Goal: Task Accomplishment & Management: Manage account settings

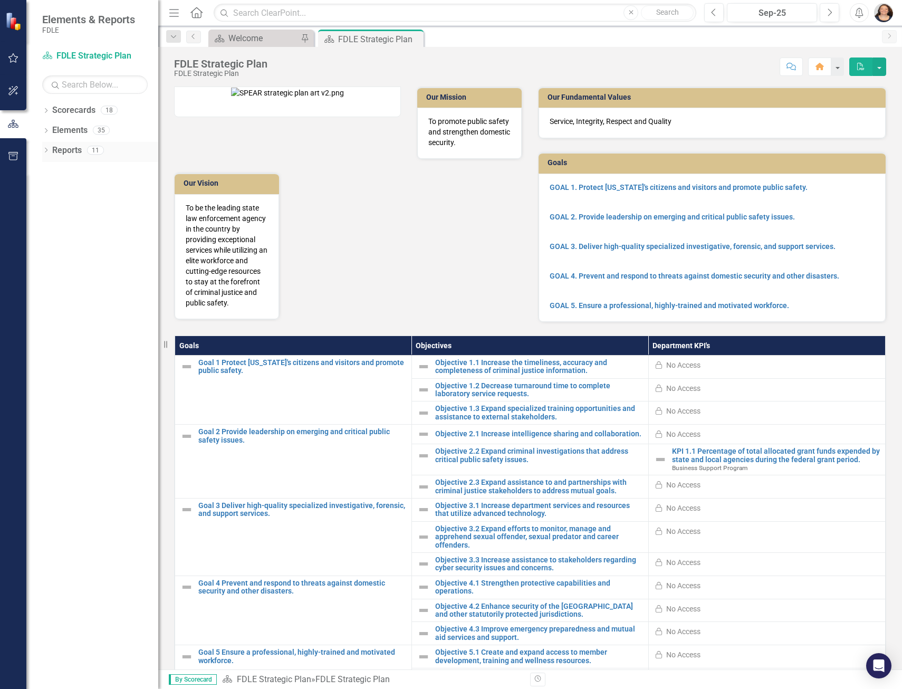
click at [45, 148] on div "Dropdown" at bounding box center [45, 151] width 7 height 9
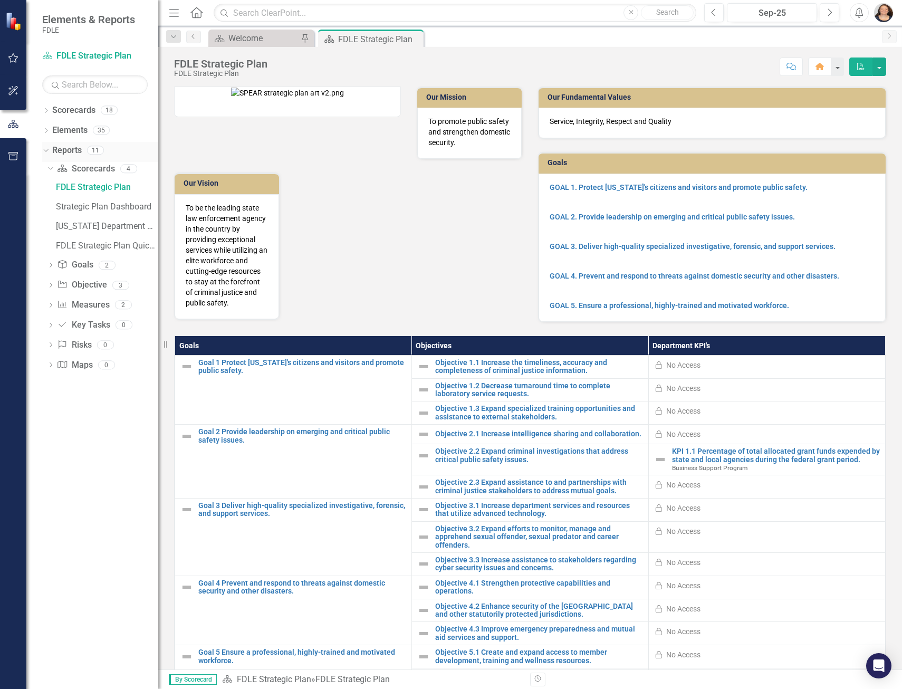
click at [45, 151] on icon at bounding box center [45, 150] width 5 height 3
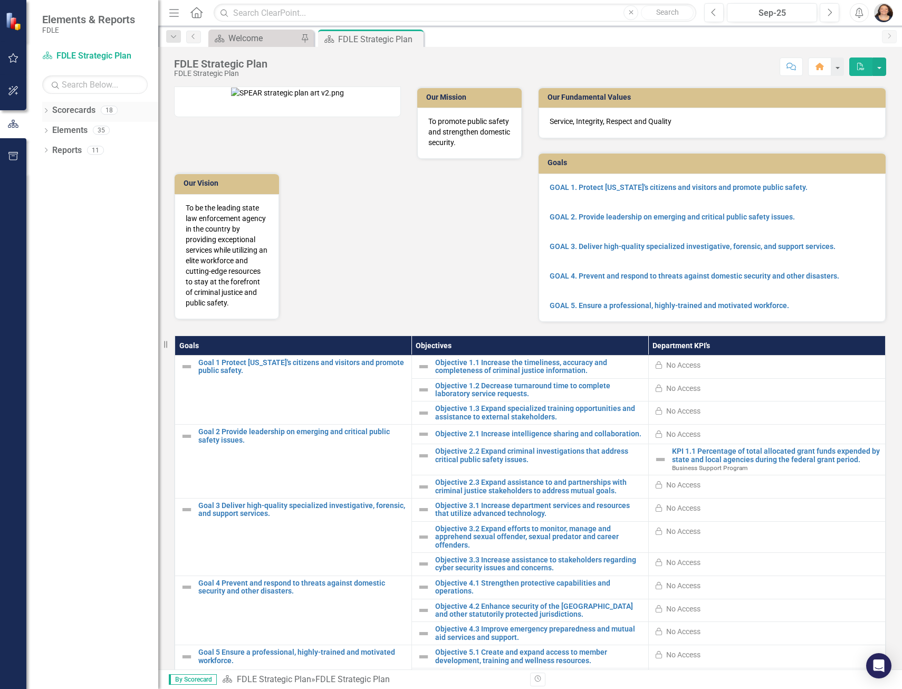
click at [44, 110] on icon "Dropdown" at bounding box center [45, 112] width 7 height 6
click at [50, 128] on icon "Dropdown" at bounding box center [51, 130] width 8 height 6
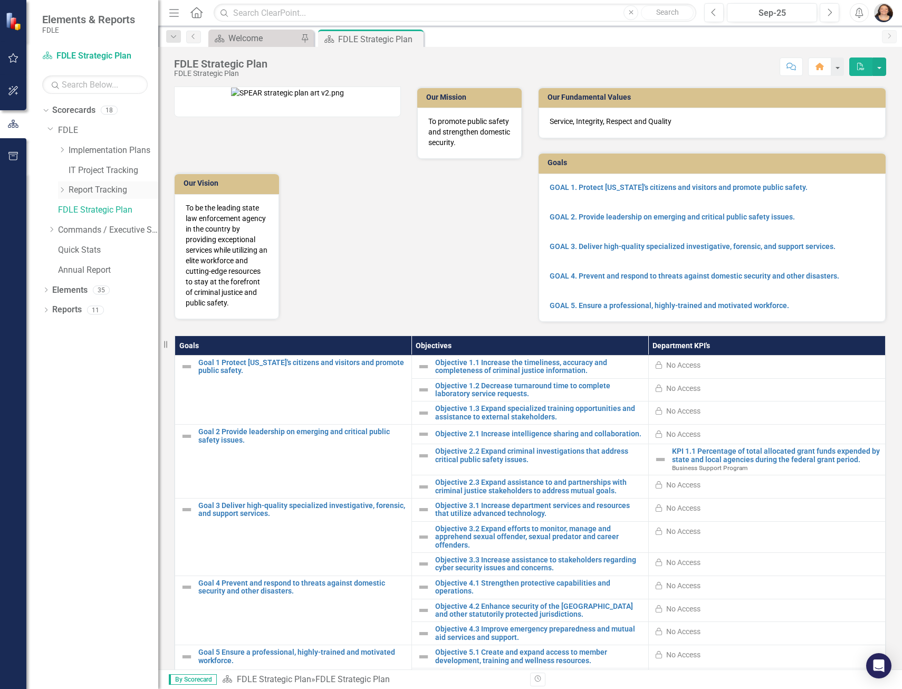
click at [65, 192] on icon "Dropdown" at bounding box center [62, 190] width 8 height 6
click at [97, 246] on link "Report Tracking 2025" at bounding box center [118, 250] width 79 height 12
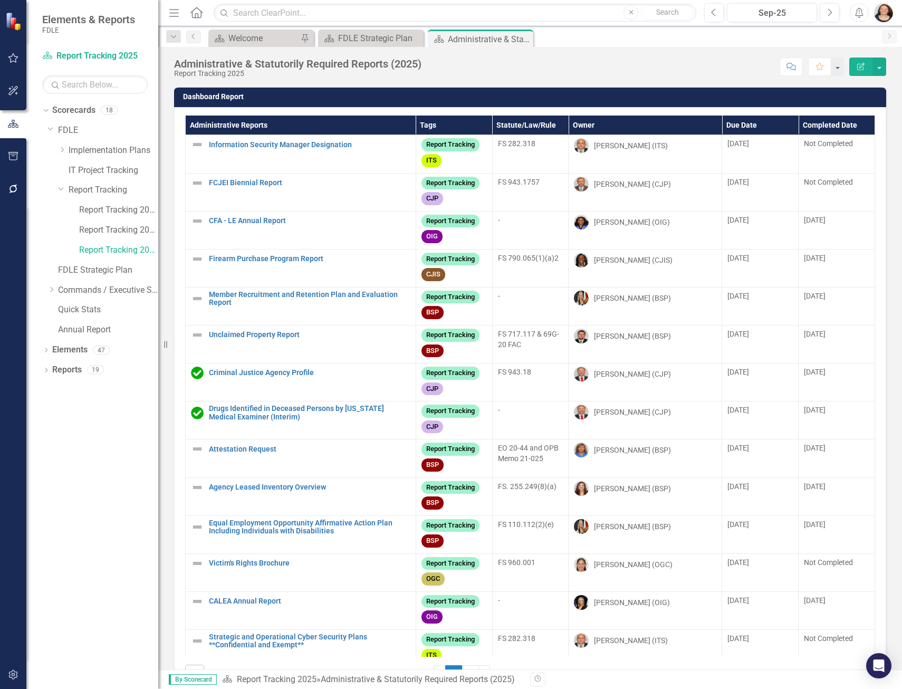
click at [577, 125] on th "Owner" at bounding box center [646, 126] width 154 height 20
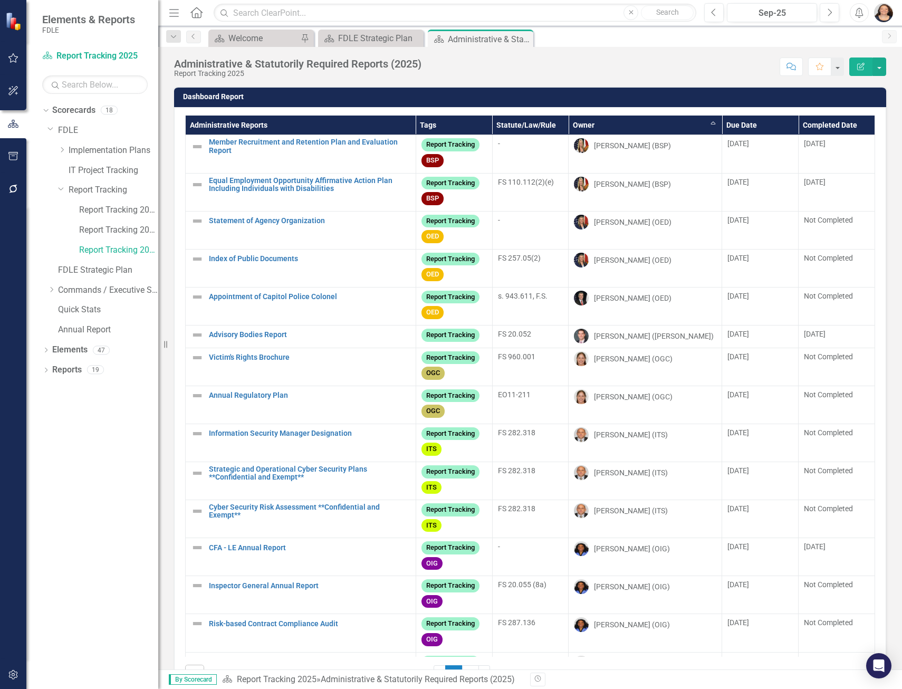
click at [574, 126] on th "Owner Sort Ascending" at bounding box center [646, 126] width 154 height 20
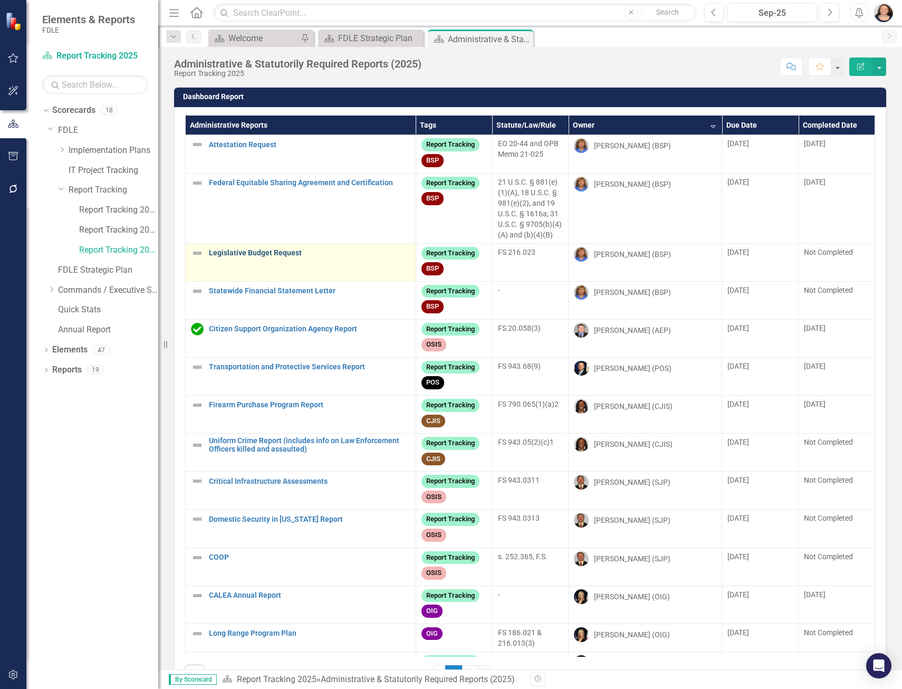
click at [266, 257] on link "Legislative Budget Request" at bounding box center [310, 253] width 202 height 8
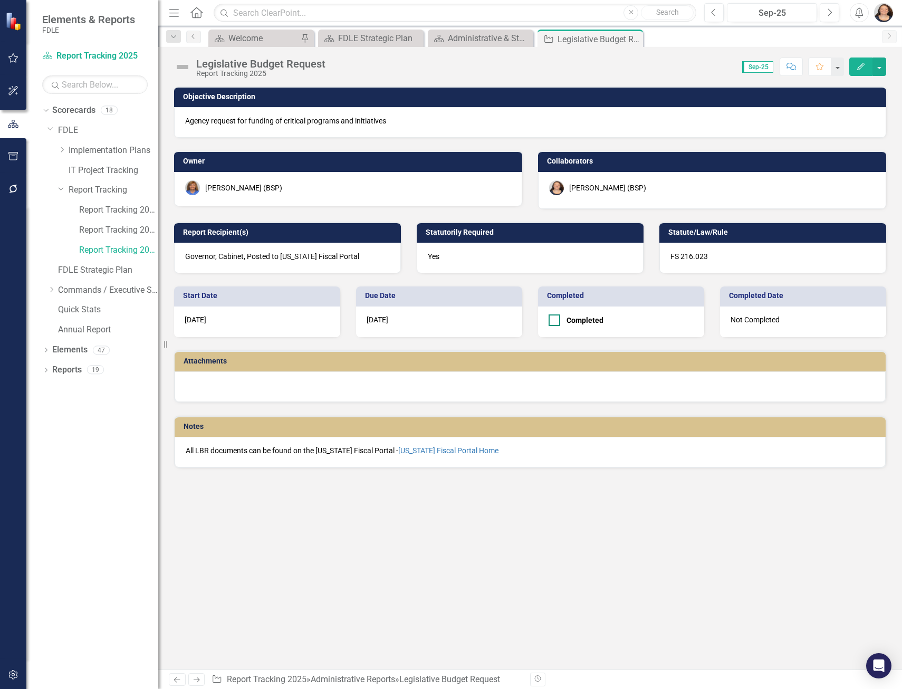
click at [556, 322] on div at bounding box center [555, 320] width 12 height 12
click at [556, 321] on input "Completed" at bounding box center [552, 317] width 7 height 7
checkbox input "true"
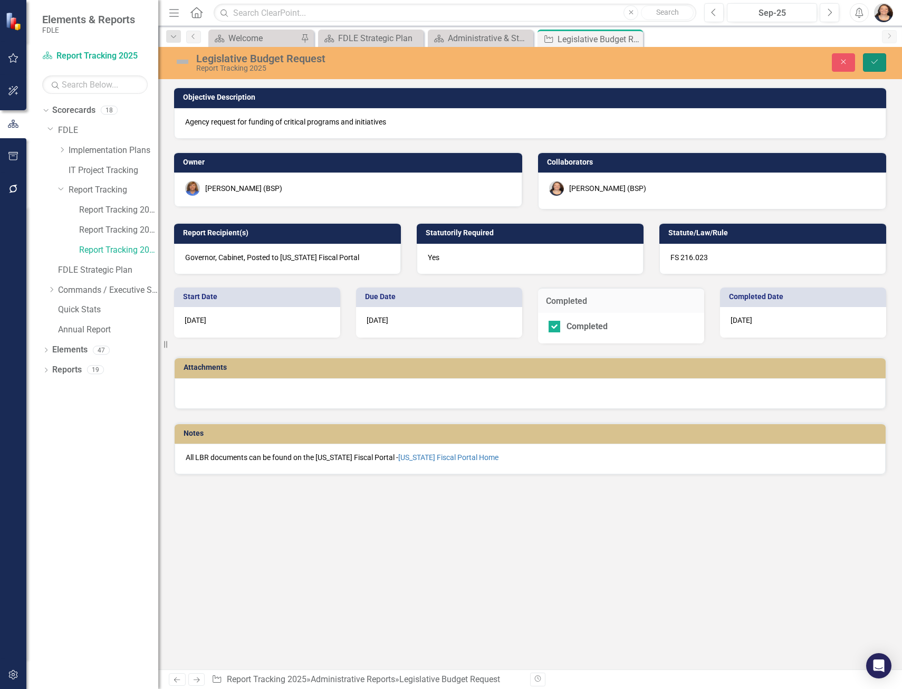
click at [865, 61] on button "Save" at bounding box center [874, 62] width 23 height 18
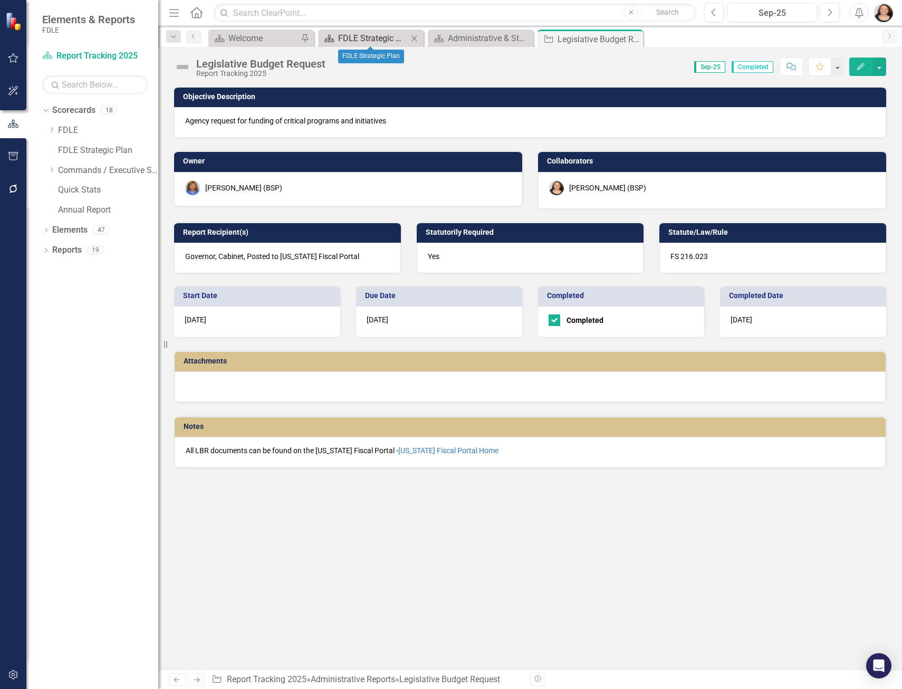
click at [364, 40] on div "FDLE Strategic Plan" at bounding box center [373, 38] width 70 height 13
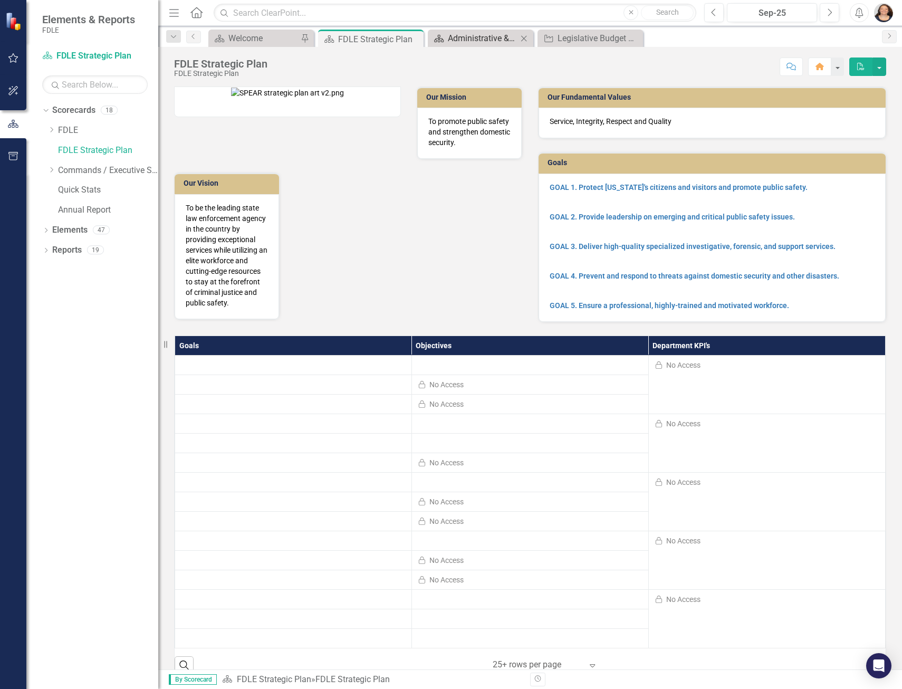
click at [480, 38] on div "Administrative & Statutorily Required Reports (2025)" at bounding box center [483, 38] width 70 height 13
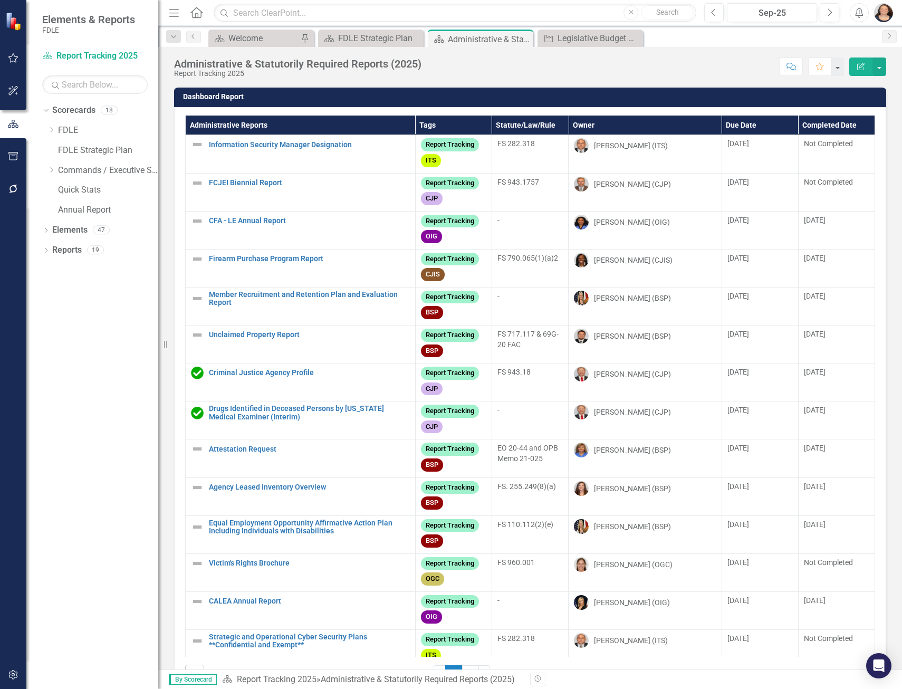
click at [582, 122] on th "Owner" at bounding box center [645, 126] width 153 height 20
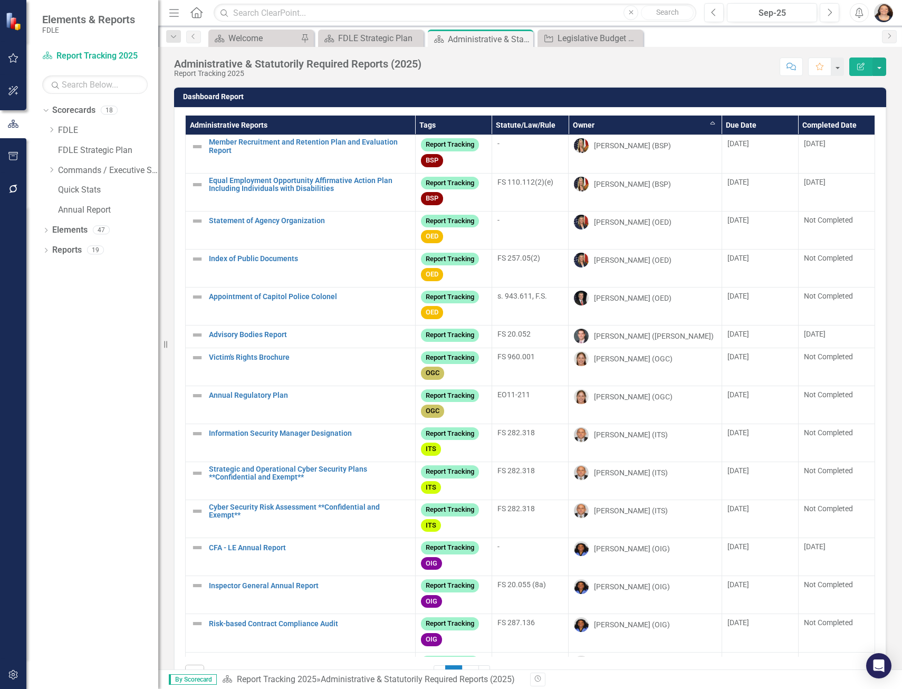
click at [582, 126] on th "Owner Sort Ascending" at bounding box center [645, 126] width 153 height 20
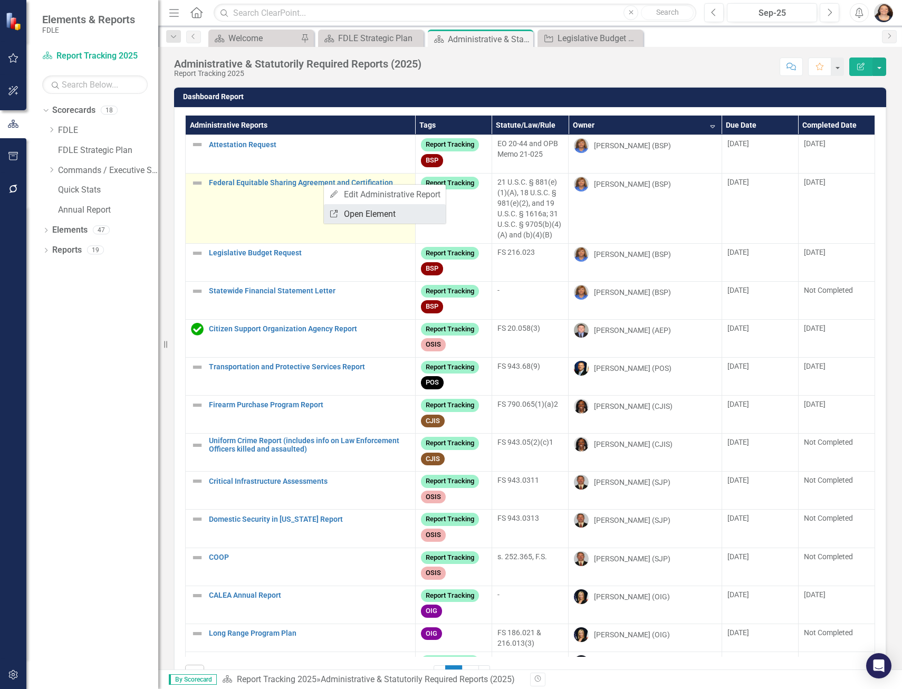
click at [385, 212] on link "Link Open Element" at bounding box center [385, 214] width 122 height 20
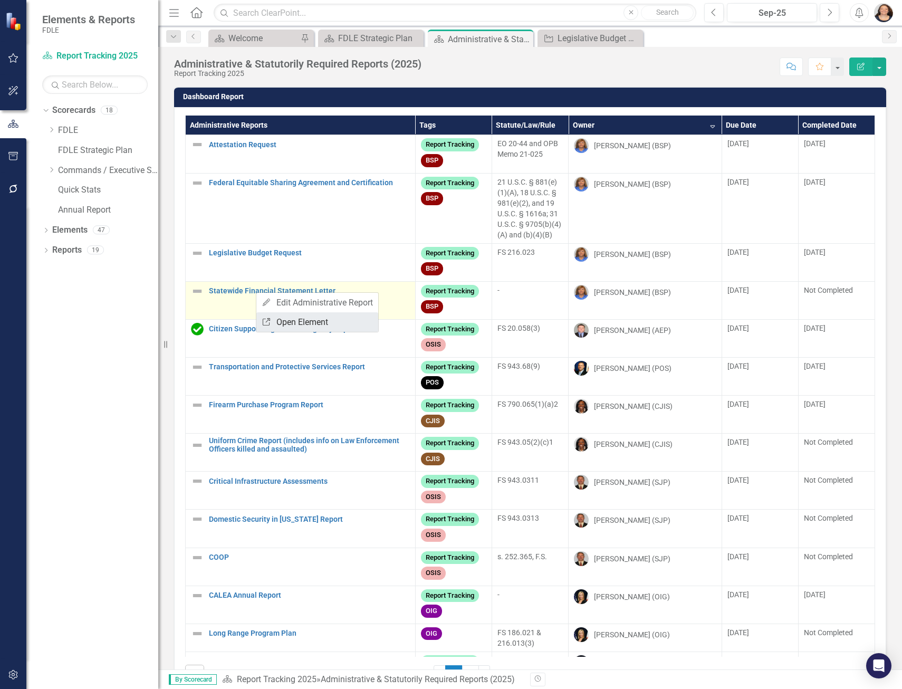
click at [305, 321] on link "Link Open Element" at bounding box center [317, 322] width 122 height 20
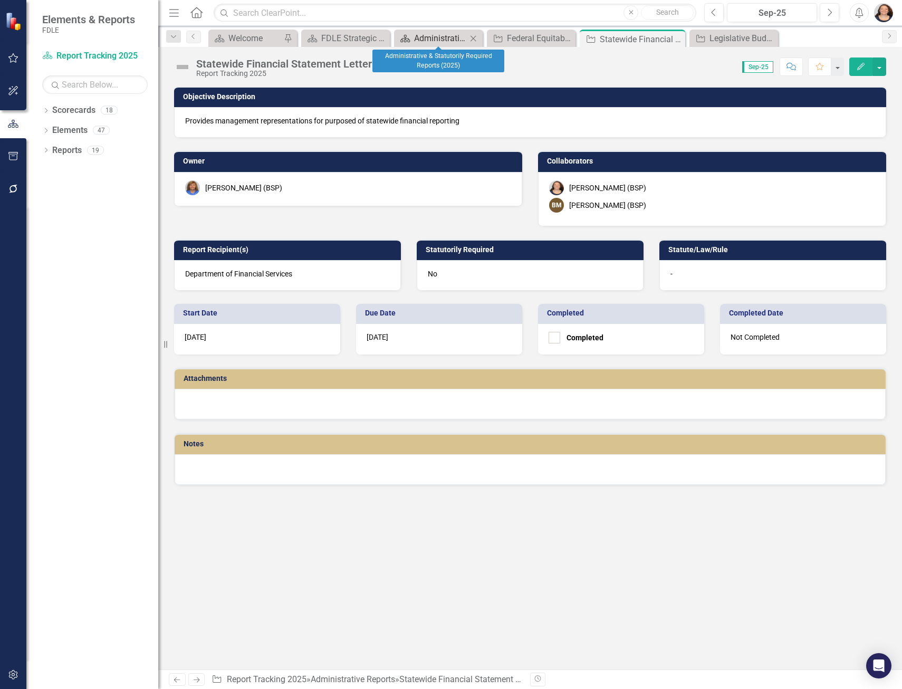
click at [412, 38] on link "Scorecard Administrative & Statutorily Required Reports (2025)" at bounding box center [432, 38] width 70 height 13
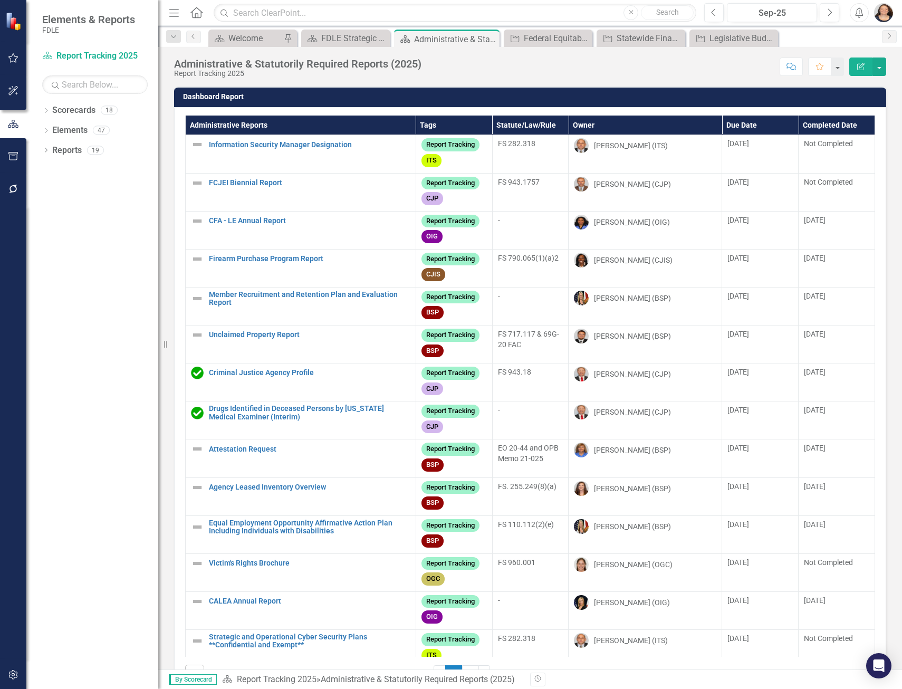
click at [243, 126] on th "Administrative Reports" at bounding box center [301, 126] width 231 height 20
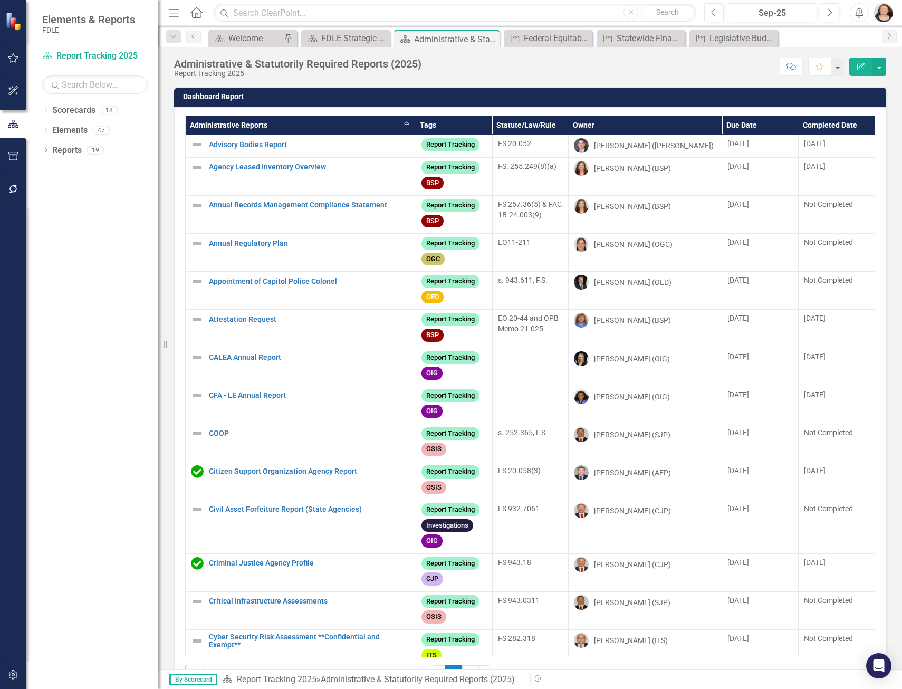
click at [578, 123] on th "Owner" at bounding box center [646, 126] width 154 height 20
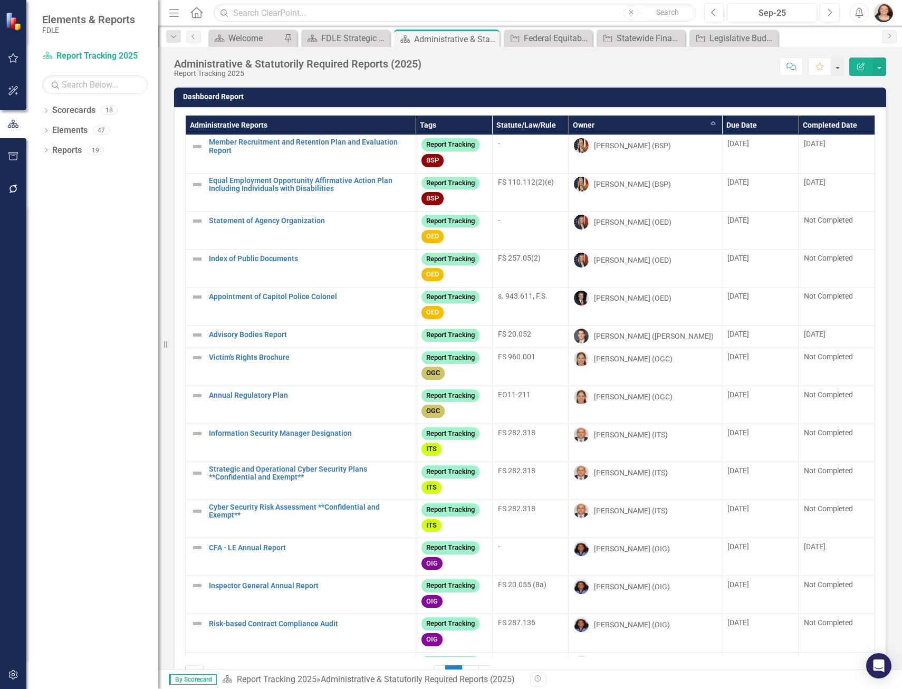
click at [578, 123] on th "Owner Sort Ascending" at bounding box center [646, 126] width 154 height 20
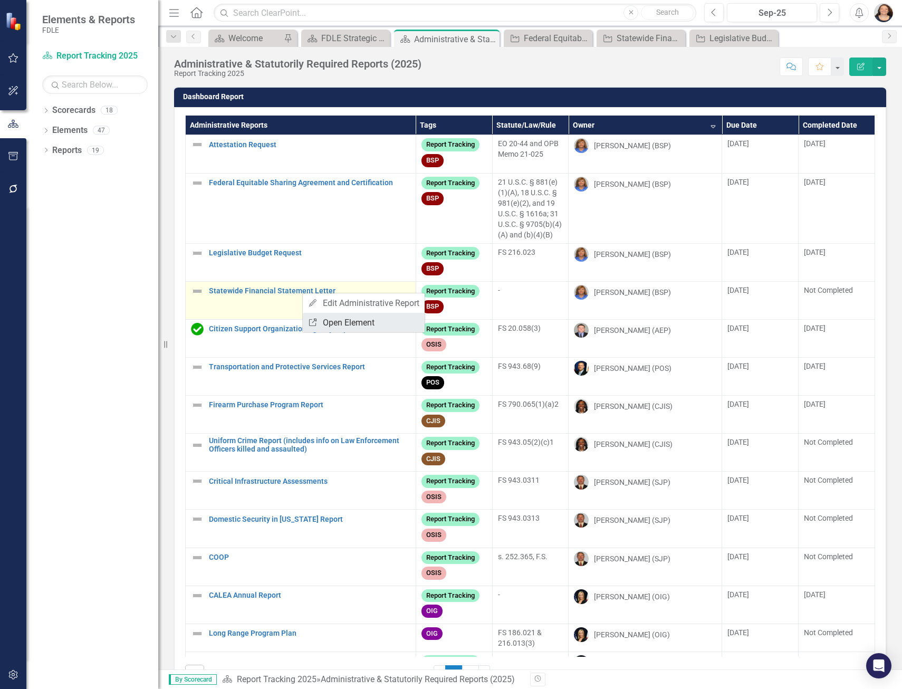
click at [365, 319] on link "Link Open Element" at bounding box center [364, 323] width 122 height 20
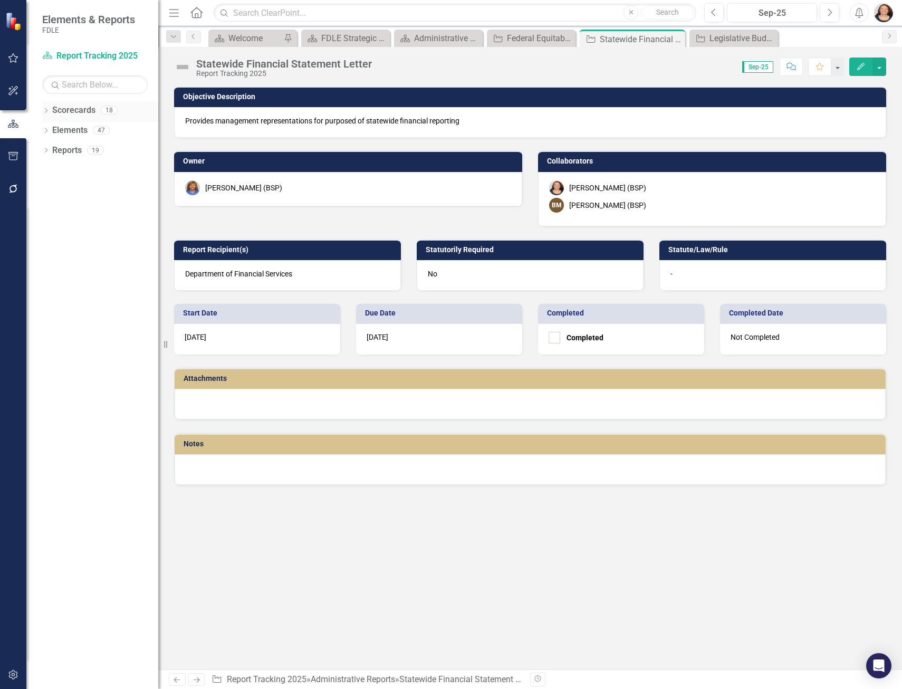
click at [44, 113] on icon "Dropdown" at bounding box center [45, 112] width 7 height 6
click at [53, 133] on icon "Dropdown" at bounding box center [51, 130] width 8 height 6
click at [62, 188] on icon at bounding box center [62, 189] width 3 height 5
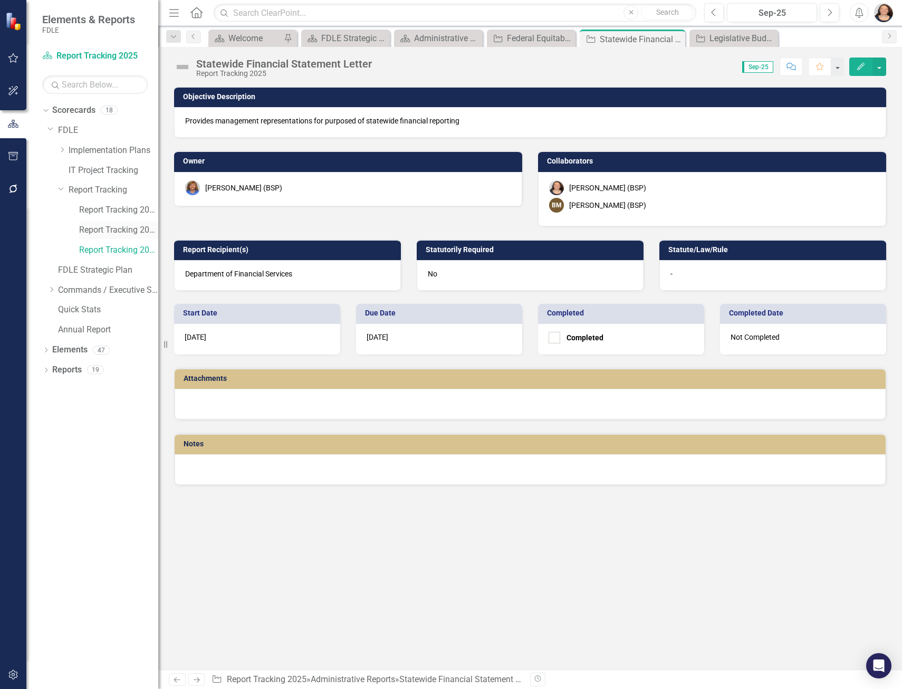
click at [117, 233] on link "Report Tracking 2024" at bounding box center [118, 230] width 79 height 12
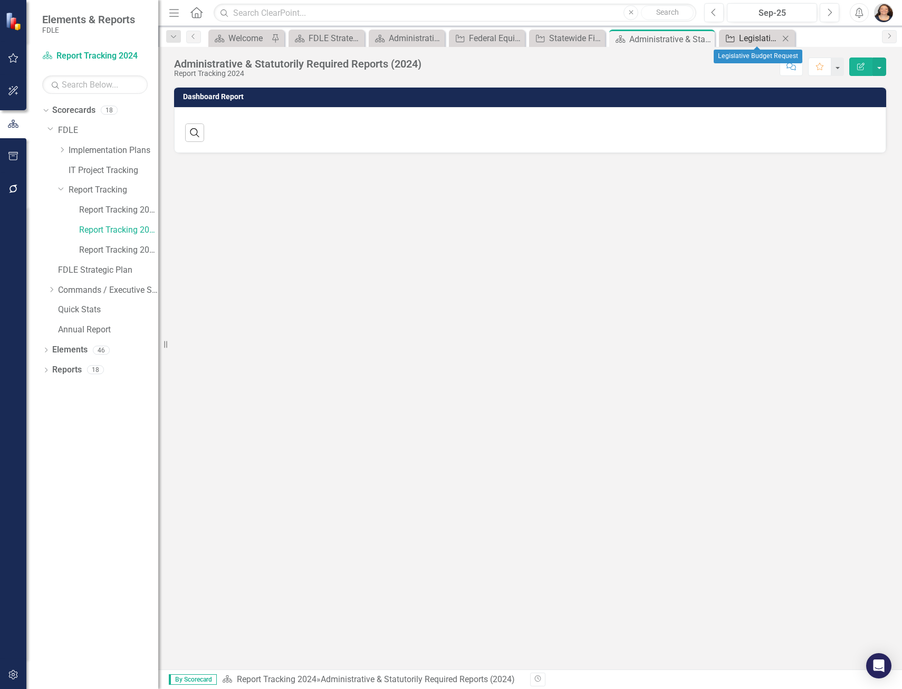
click at [748, 40] on div "Legislative Budget Request" at bounding box center [759, 38] width 40 height 13
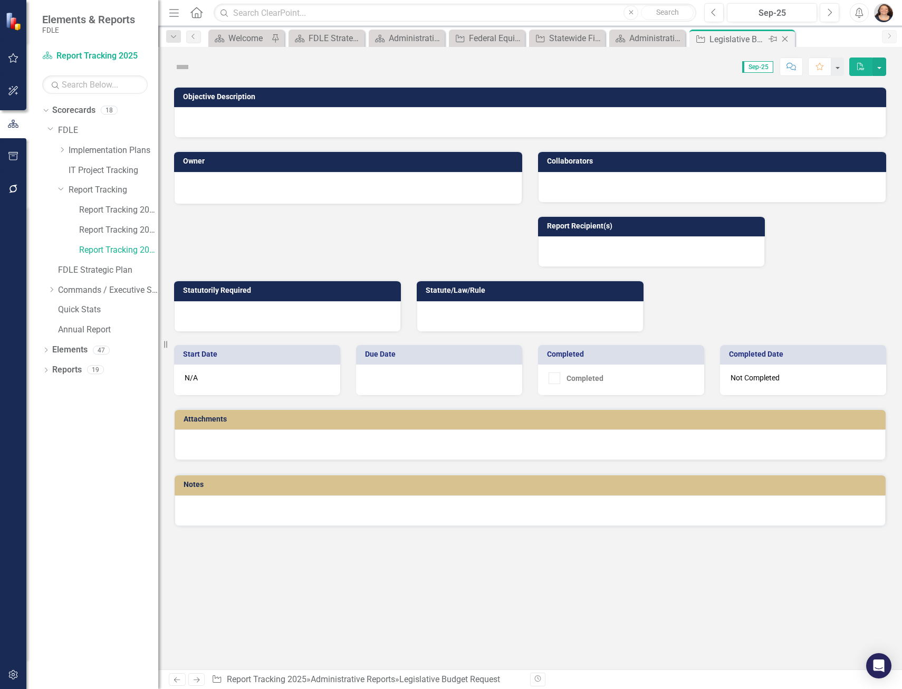
checkbox input "true"
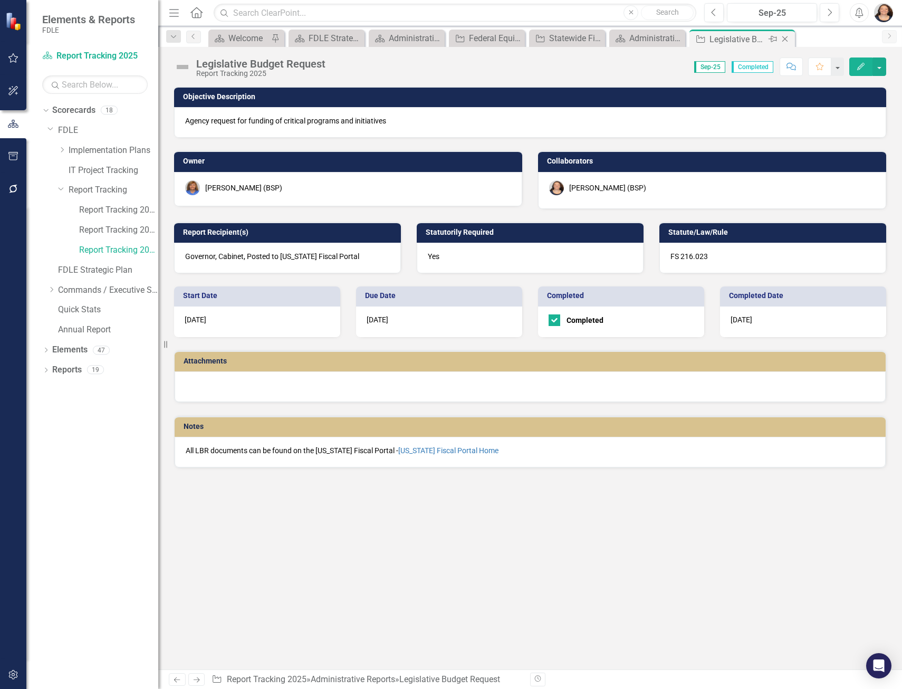
click at [786, 41] on icon "Close" at bounding box center [785, 39] width 11 height 8
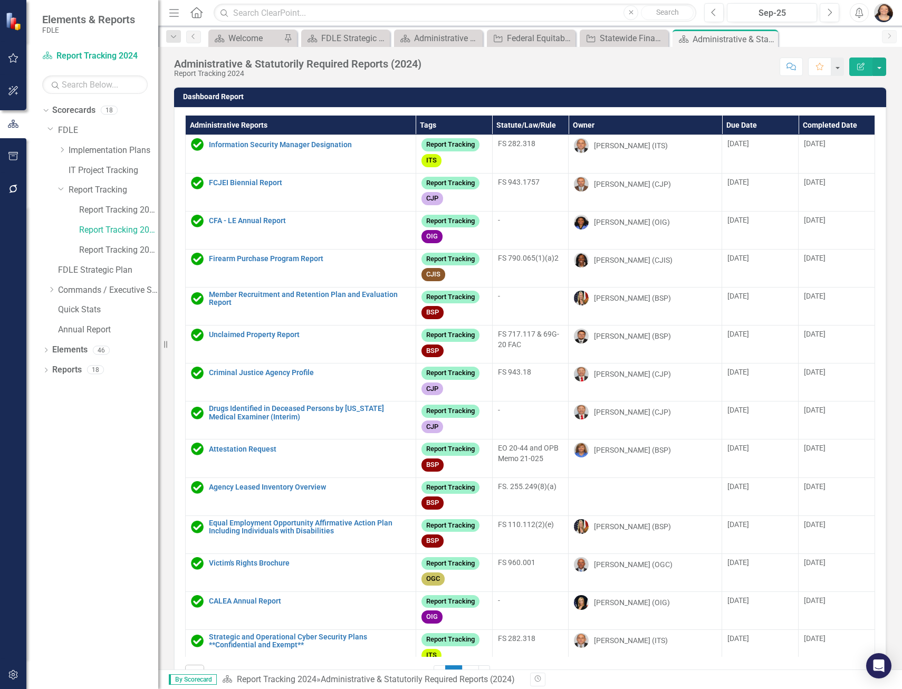
click at [577, 126] on th "Owner" at bounding box center [646, 126] width 154 height 20
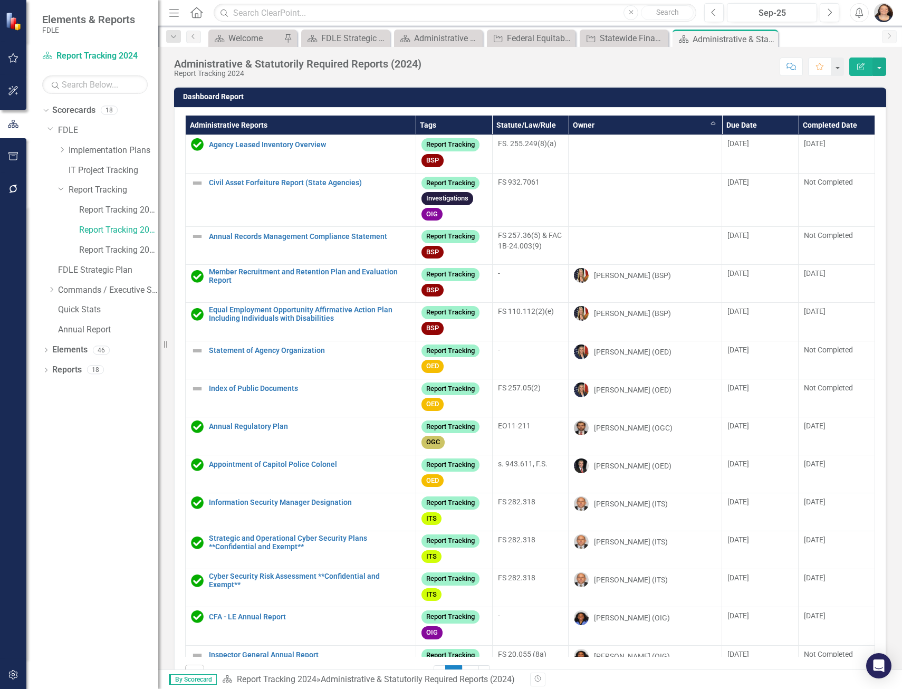
click at [572, 120] on th "Owner Sort Ascending" at bounding box center [646, 126] width 154 height 20
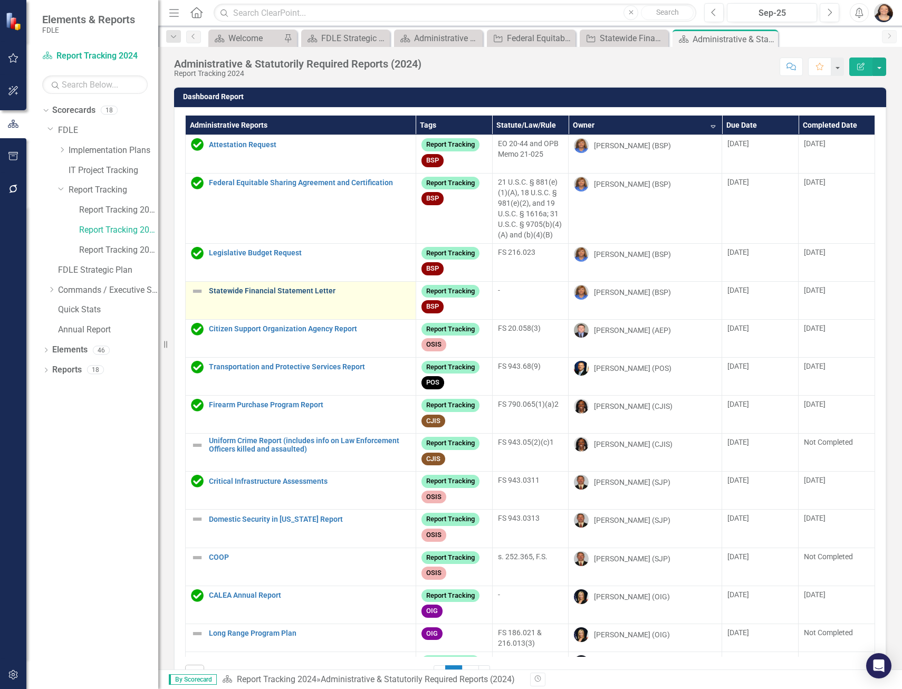
click at [283, 293] on link "Statewide Financial Statement Letter" at bounding box center [310, 291] width 202 height 8
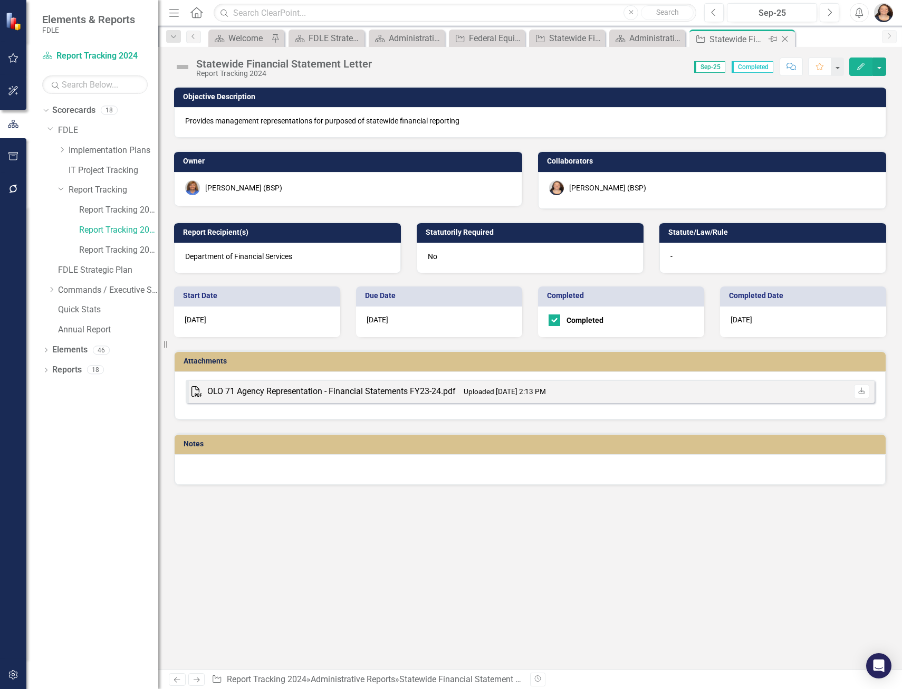
click at [789, 35] on icon "Close" at bounding box center [785, 39] width 11 height 8
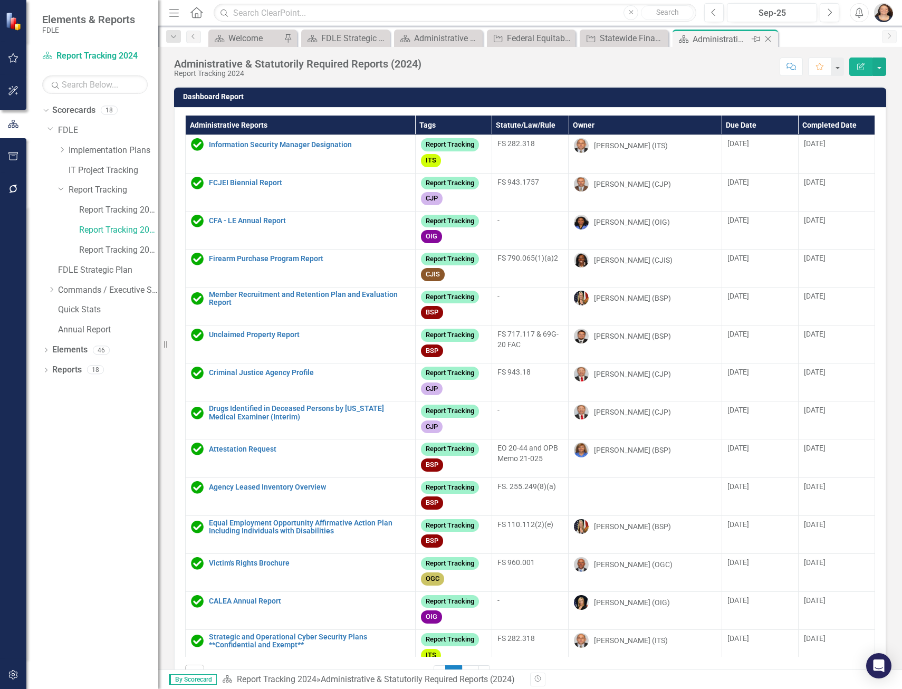
click at [769, 39] on icon "Close" at bounding box center [768, 39] width 11 height 8
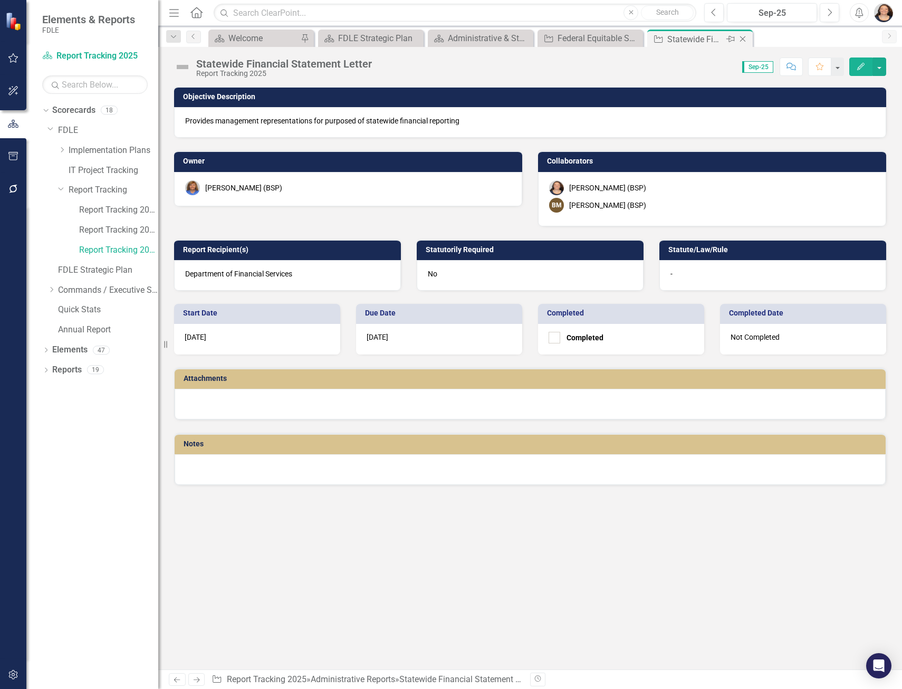
click at [749, 38] on div "Close" at bounding box center [743, 39] width 13 height 13
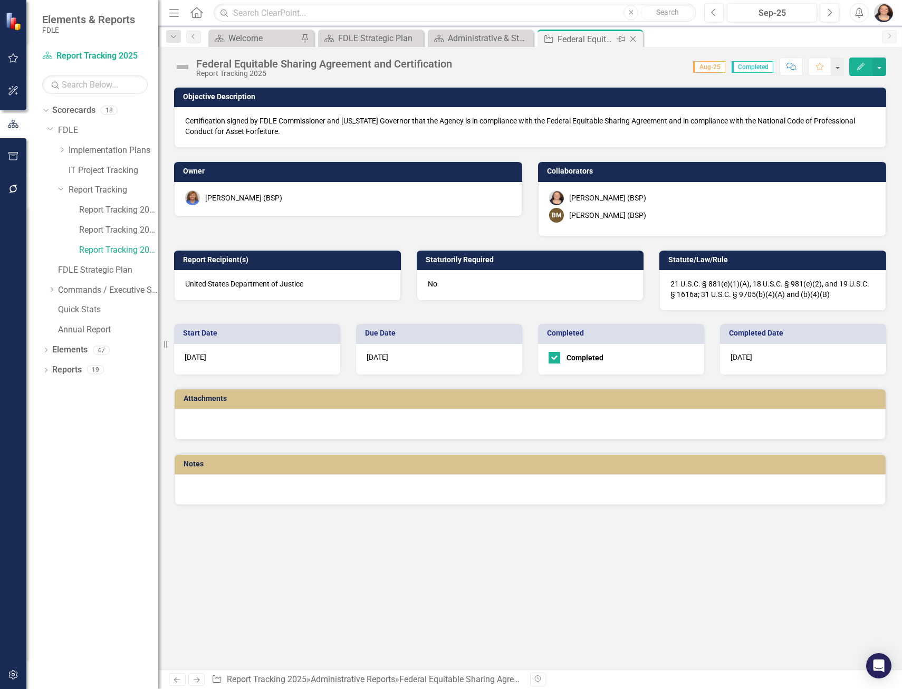
click at [636, 39] on icon "Close" at bounding box center [633, 39] width 11 height 8
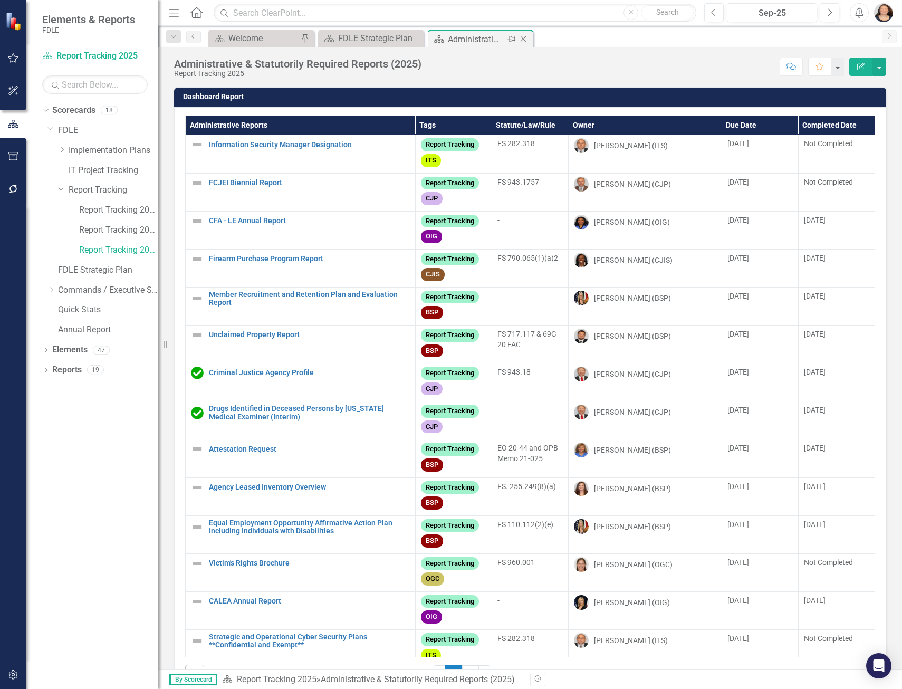
click at [526, 41] on icon "Close" at bounding box center [523, 39] width 11 height 8
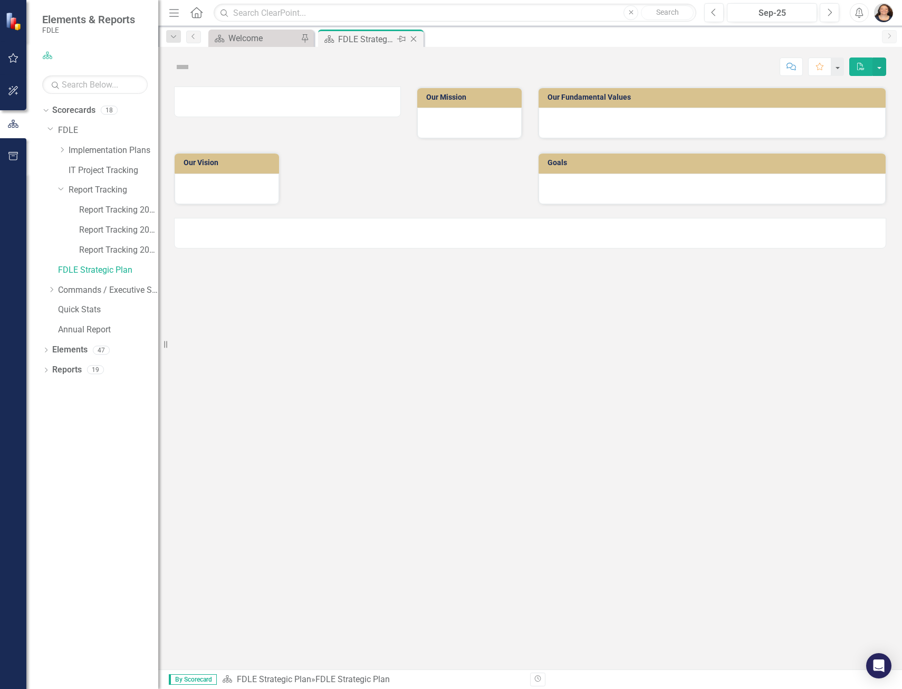
click at [413, 41] on icon "Close" at bounding box center [413, 39] width 11 height 8
